Goal: Check status: Check status

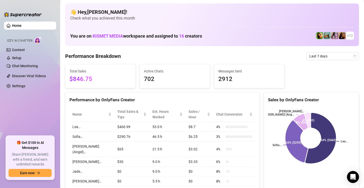
drag, startPoint x: 356, startPoint y: 22, endPoint x: 345, endPoint y: 49, distance: 29.2
drag, startPoint x: 345, startPoint y: 49, endPoint x: 315, endPoint y: 55, distance: 30.2
click at [315, 55] on span "Last 7 days" at bounding box center [333, 56] width 47 height 8
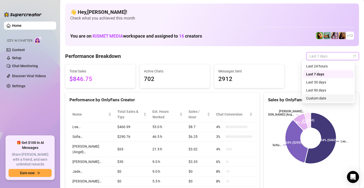
click at [320, 99] on div "Custom date" at bounding box center [328, 99] width 45 height 6
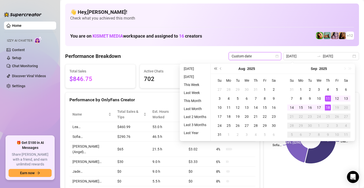
click at [217, 70] on button "Last year (Control + left)" at bounding box center [216, 69] width 6 height 10
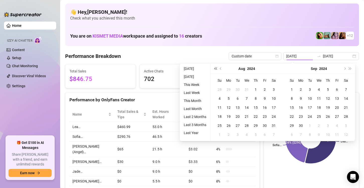
click at [217, 70] on button "Last year (Control + left)" at bounding box center [216, 69] width 6 height 10
click at [349, 68] on span "Next year (Control + right)" at bounding box center [350, 69] width 3 height 3
click at [345, 69] on span "Next month (PageDown)" at bounding box center [345, 69] width 3 height 3
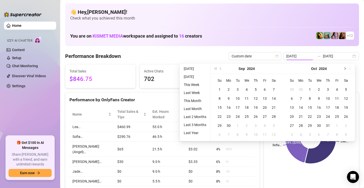
click at [345, 69] on span "Next month (PageDown)" at bounding box center [345, 69] width 3 height 3
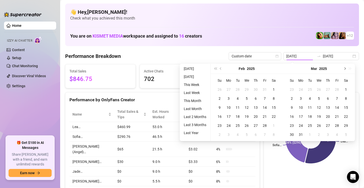
click at [345, 69] on span "Next month (PageDown)" at bounding box center [345, 69] width 3 height 3
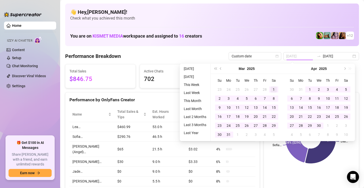
type input "[DATE]"
click at [275, 90] on div "1" at bounding box center [274, 90] width 6 height 6
click at [346, 68] on button "Next month (PageDown)" at bounding box center [345, 69] width 6 height 10
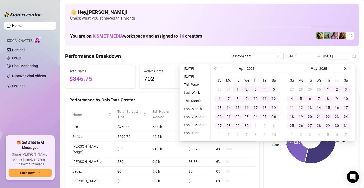
click at [345, 68] on button "Next month (PageDown)" at bounding box center [345, 69] width 6 height 10
type input "[DATE]"
click at [303, 128] on div "30" at bounding box center [301, 126] width 6 height 6
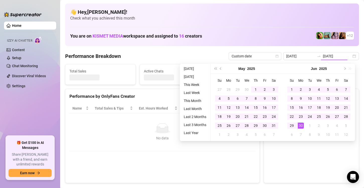
type input "[DATE]"
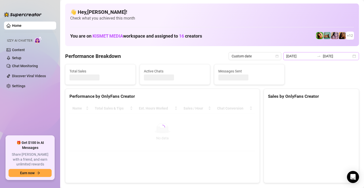
click at [351, 56] on div "[DATE] [DATE]" at bounding box center [322, 56] width 76 height 8
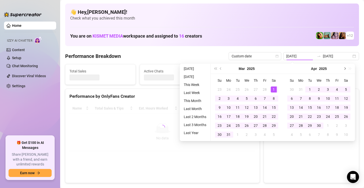
click at [343, 70] on button "Next month (PageDown)" at bounding box center [345, 69] width 6 height 10
click at [344, 70] on button "Next month (PageDown)" at bounding box center [345, 69] width 6 height 10
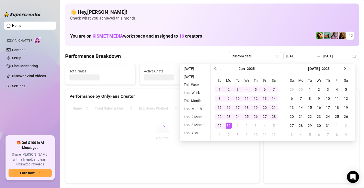
click at [344, 68] on span "Next month (PageDown)" at bounding box center [345, 69] width 3 height 3
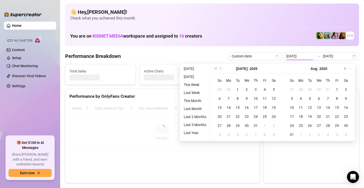
click at [344, 69] on span "Next month (PageDown)" at bounding box center [345, 69] width 3 height 3
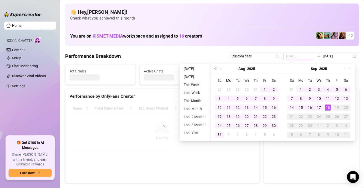
click at [328, 110] on div "18" at bounding box center [328, 108] width 6 height 6
click at [329, 169] on canvas at bounding box center [311, 141] width 86 height 75
type input "[DATE]"
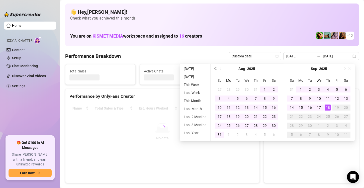
type input "[DATE]"
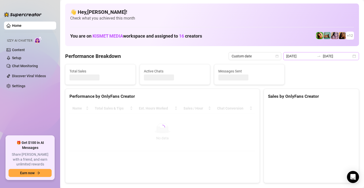
drag, startPoint x: 295, startPoint y: 60, endPoint x: 295, endPoint y: 56, distance: 4.3
click at [296, 56] on input "[DATE]" at bounding box center [301, 56] width 29 height 6
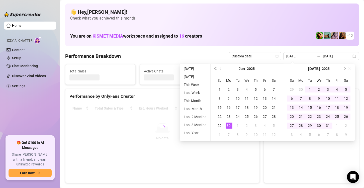
click at [220, 69] on span "Previous month (PageUp)" at bounding box center [221, 69] width 3 height 3
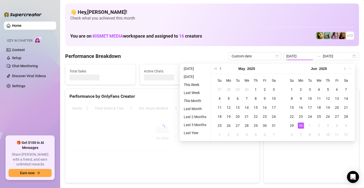
click at [220, 69] on span "Previous month (PageUp)" at bounding box center [221, 69] width 3 height 3
click at [346, 68] on button "Next month (PageDown)" at bounding box center [345, 69] width 6 height 10
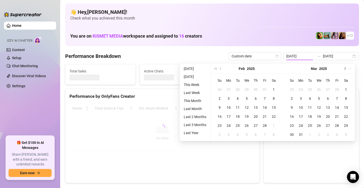
click at [346, 68] on button "Next month (PageDown)" at bounding box center [345, 69] width 6 height 10
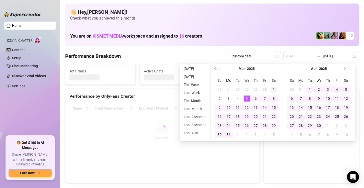
type input "[DATE]"
click at [272, 87] on div "1" at bounding box center [274, 90] width 6 height 6
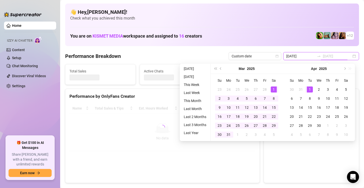
type input "[DATE]"
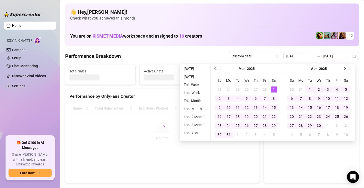
click at [344, 69] on span "Next month (PageDown)" at bounding box center [345, 69] width 3 height 3
type input "[DATE]"
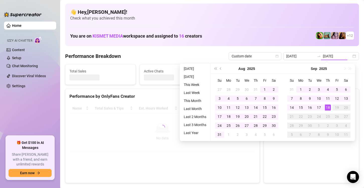
type input "[DATE]"
click at [327, 110] on div "18" at bounding box center [328, 108] width 6 height 6
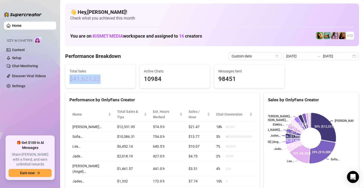
drag, startPoint x: 100, startPoint y: 79, endPoint x: 64, endPoint y: 83, distance: 36.6
click at [64, 83] on div "Total Sales $41,621.22" at bounding box center [100, 76] width 75 height 24
click at [265, 9] on h4 "👋 Hey, [PERSON_NAME] !" at bounding box center [212, 12] width 284 height 7
